Goal: Task Accomplishment & Management: Complete application form

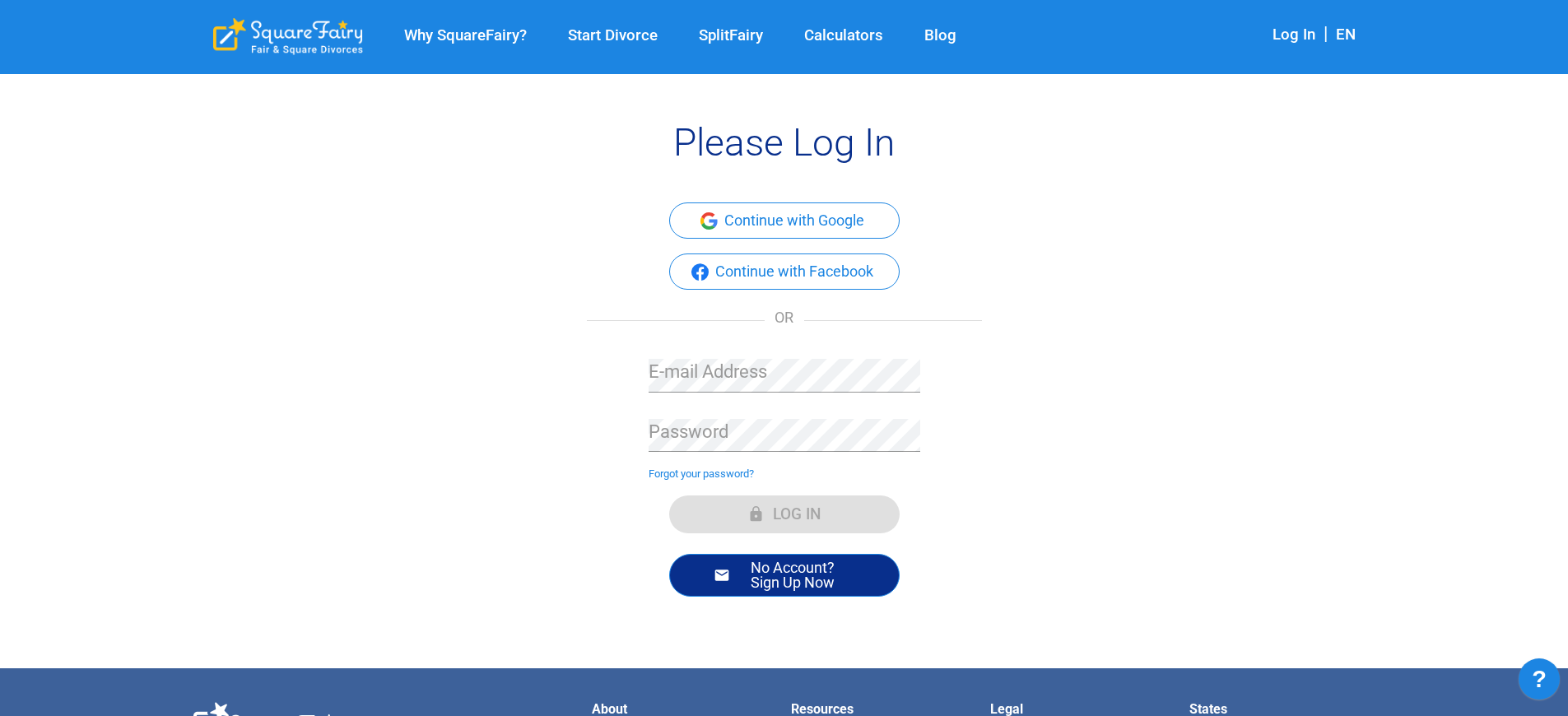
click at [784, 574] on button "No Account? Sign Up Now" at bounding box center [784, 575] width 231 height 43
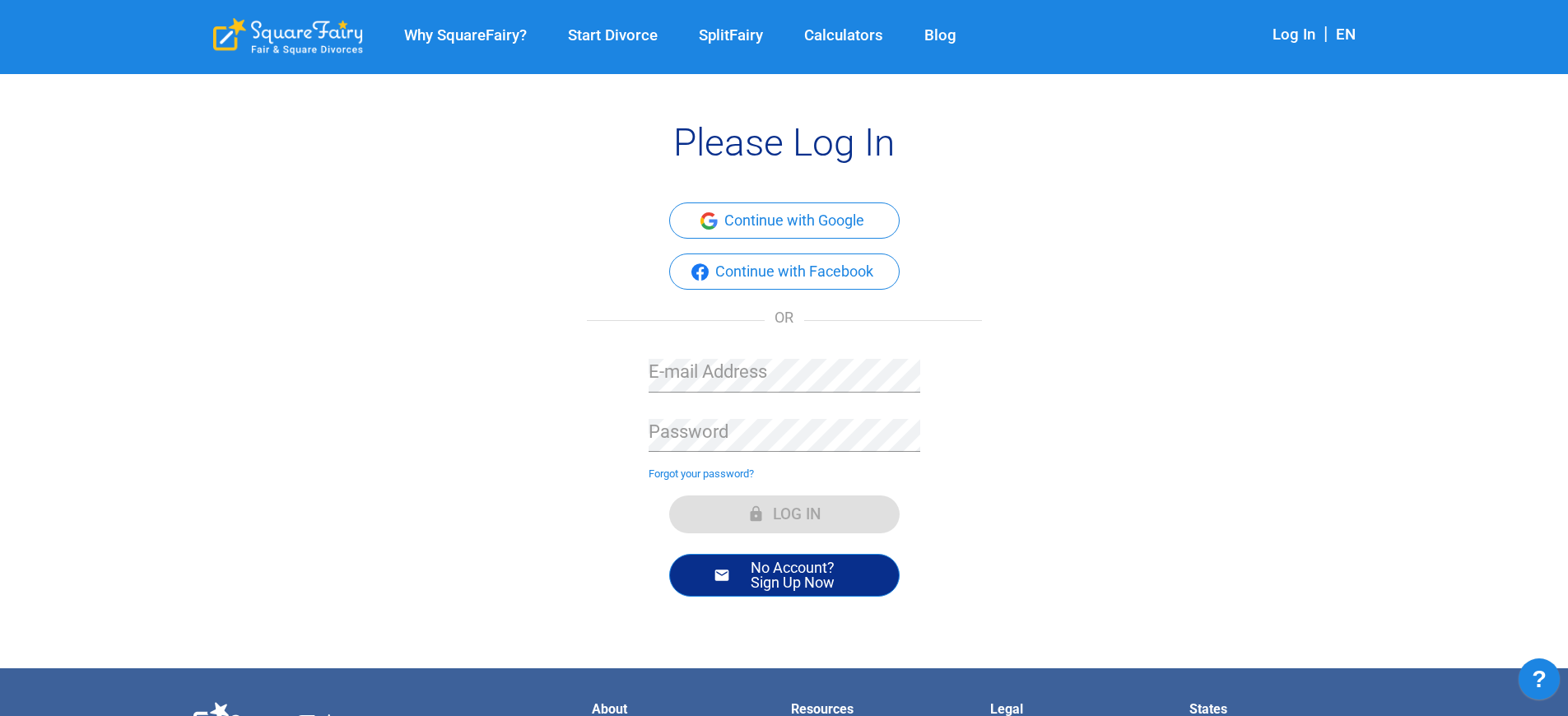
click at [784, 574] on button "No Account? Sign Up Now" at bounding box center [784, 575] width 231 height 43
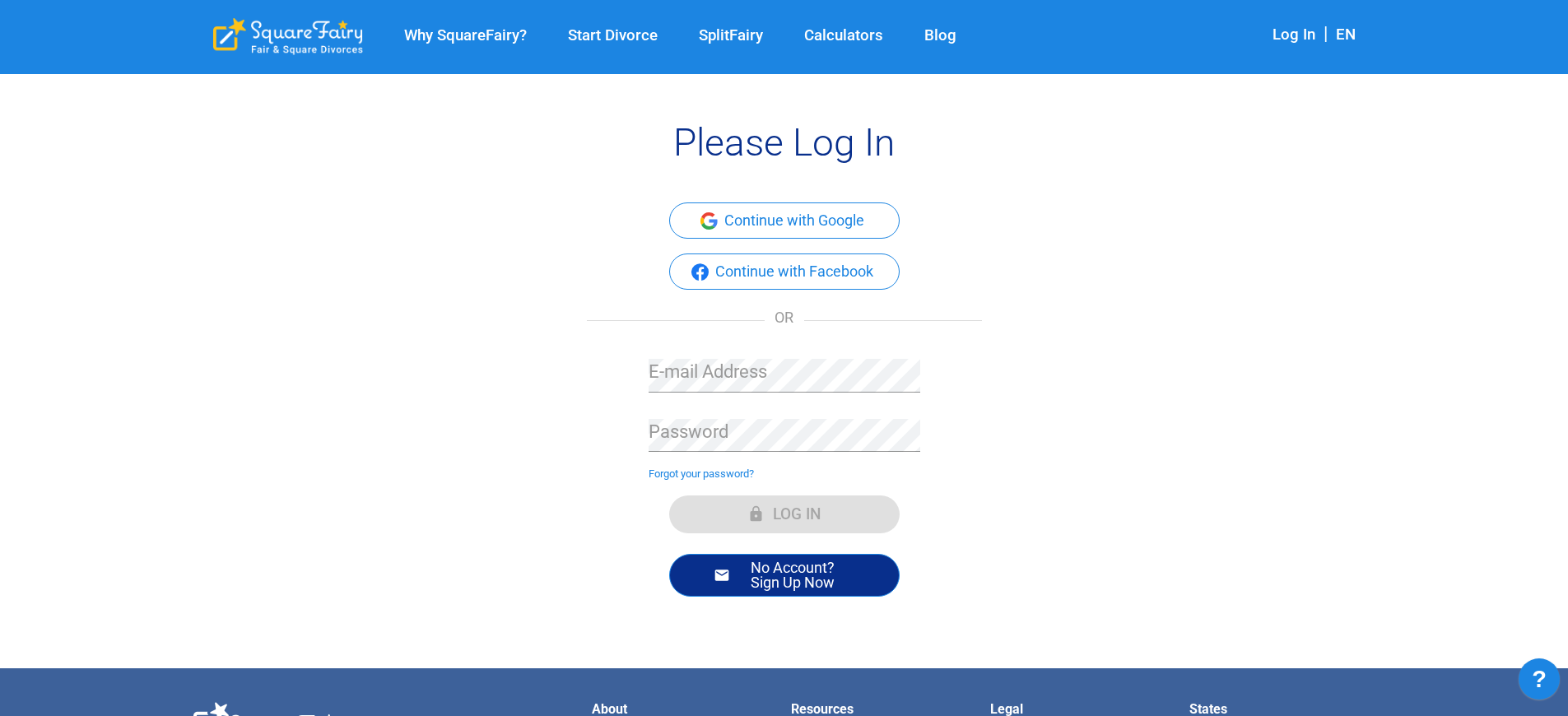
click at [784, 574] on button "No Account? Sign Up Now" at bounding box center [784, 575] width 231 height 43
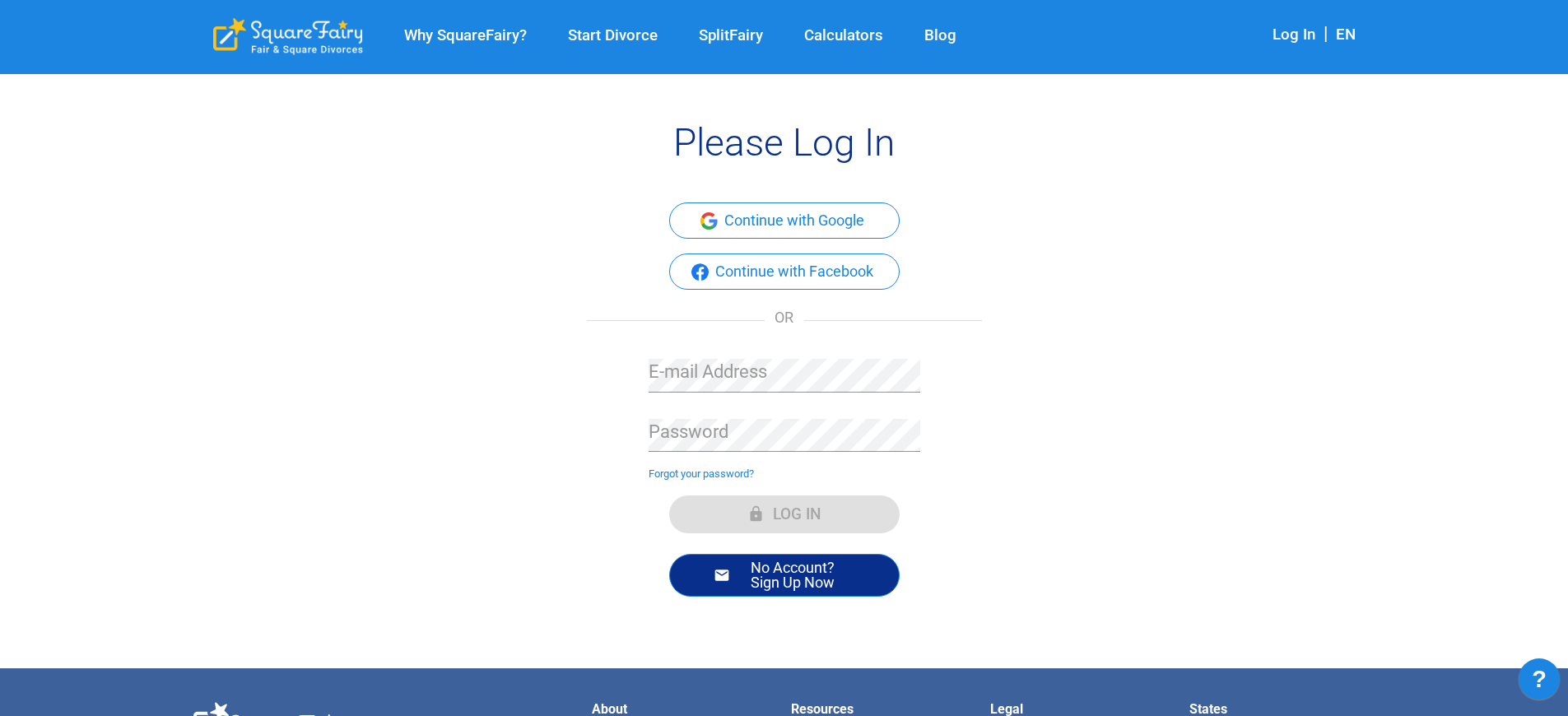
click at [784, 574] on button "No Account? Sign Up Now" at bounding box center [784, 575] width 231 height 43
